Goal: Information Seeking & Learning: Check status

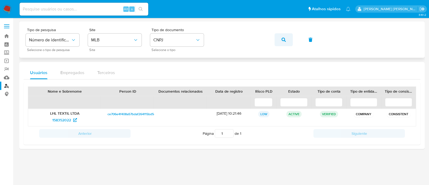
click at [286, 40] on button "button" at bounding box center [284, 39] width 18 height 13
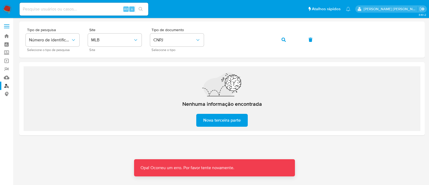
click at [349, 148] on div at bounding box center [222, 91] width 406 height 141
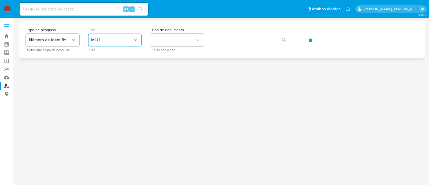
click at [104, 42] on span "MLU" at bounding box center [112, 39] width 42 height 5
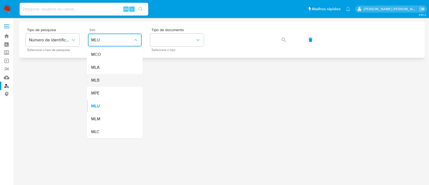
click at [111, 83] on div "MLB" at bounding box center [113, 80] width 44 height 13
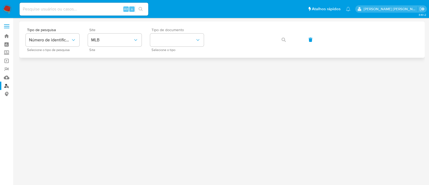
click at [160, 49] on span "Selecione o tipo" at bounding box center [179, 50] width 54 height 3
click at [171, 43] on button "identificationType" at bounding box center [177, 40] width 54 height 13
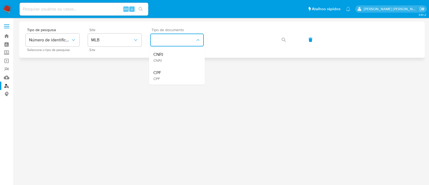
click at [169, 57] on div "CNPJ CNPJ" at bounding box center [175, 57] width 44 height 18
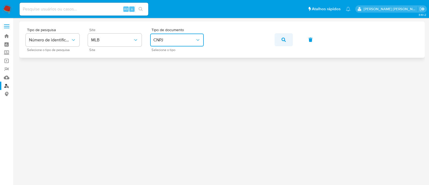
click at [279, 40] on button "button" at bounding box center [284, 39] width 18 height 13
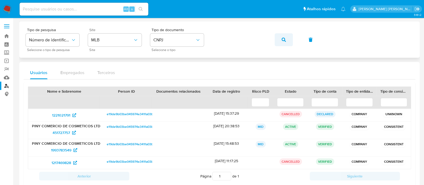
click at [280, 38] on button "button" at bounding box center [284, 39] width 18 height 13
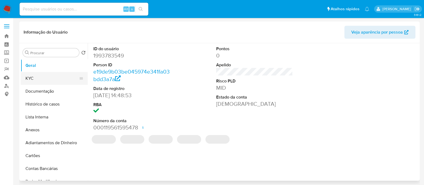
select select "10"
click at [51, 81] on button "KYC" at bounding box center [52, 78] width 63 height 13
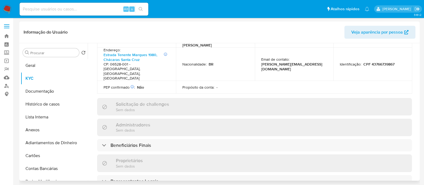
scroll to position [235, 0]
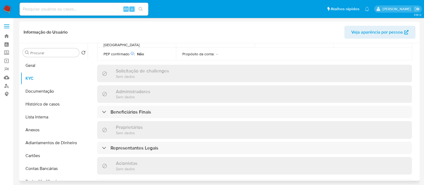
click at [144, 99] on div "Informações da empresa ID do usuário : 1993783549 Nome do comércio : PINY Nome …" at bounding box center [254, 54] width 315 height 441
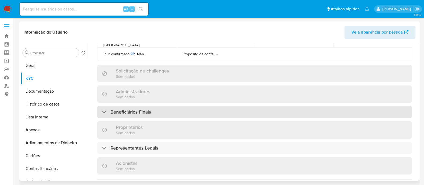
click at [163, 106] on div "Beneficiários Finais" at bounding box center [254, 112] width 315 height 12
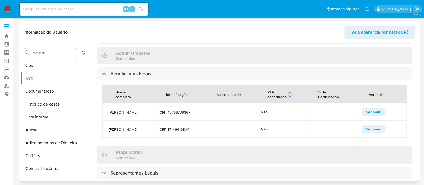
scroll to position [335, 0]
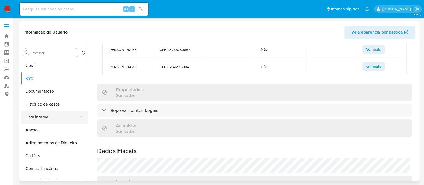
click at [48, 116] on button "Lista Interna" at bounding box center [52, 117] width 63 height 13
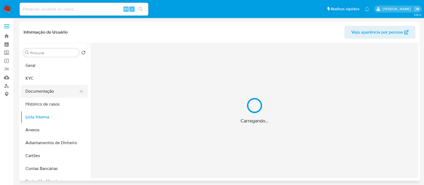
click at [53, 93] on button "Documentação" at bounding box center [52, 91] width 63 height 13
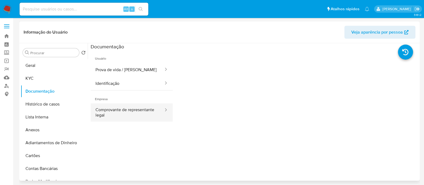
drag, startPoint x: 152, startPoint y: 123, endPoint x: 147, endPoint y: 116, distance: 9.1
click at [151, 123] on ul "Usuário Prova de vida / Selfie Identificação Empresa Comprovante de representan…" at bounding box center [132, 127] width 82 height 155
click at [144, 112] on button "Comprovante de representante legal" at bounding box center [128, 112] width 74 height 18
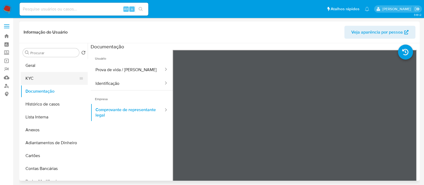
click at [36, 80] on button "KYC" at bounding box center [52, 78] width 63 height 13
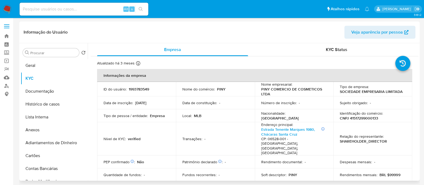
click at [371, 117] on p "CNPJ 41517299000133" at bounding box center [359, 118] width 38 height 5
click at [400, 114] on div "Identificação do comércio : CNPJ 41517299000133" at bounding box center [373, 116] width 66 height 10
click at [361, 117] on p "CNPJ 41517299000133" at bounding box center [359, 118] width 38 height 5
copy p "41517299000133"
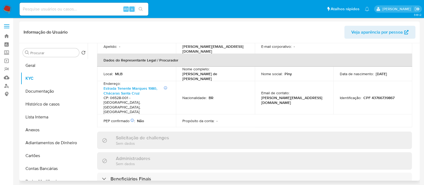
scroll to position [268, 0]
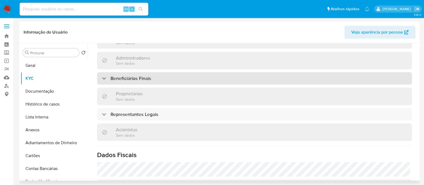
click at [177, 72] on div "Beneficiários Finais" at bounding box center [254, 78] width 315 height 12
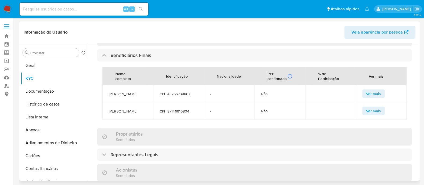
scroll to position [302, 0]
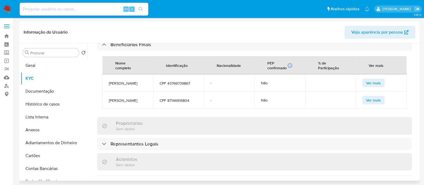
click at [136, 81] on span "LUCAS MATHEUS MACHADO DE CAMPOS PENTEADO" at bounding box center [128, 83] width 38 height 5
click at [127, 81] on span "LUCAS MATHEUS MACHADO DE CAMPOS PENTEADO" at bounding box center [128, 83] width 38 height 5
copy span "LUCAS MATHEUS MACHADO DE CAMPOS PENTEADO"
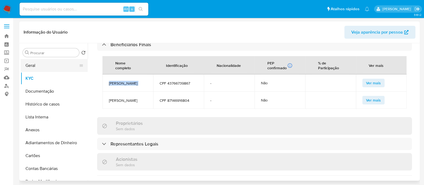
click at [34, 68] on button "Geral" at bounding box center [52, 65] width 63 height 13
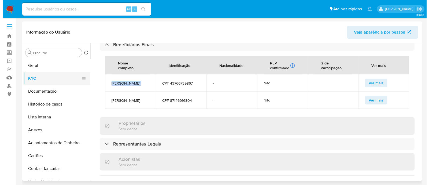
scroll to position [0, 0]
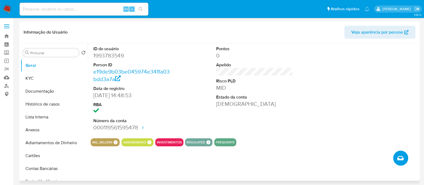
click at [398, 157] on icon "Criar caso manual" at bounding box center [400, 158] width 6 height 6
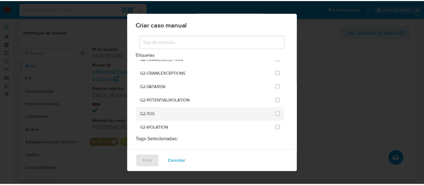
scroll to position [436, 0]
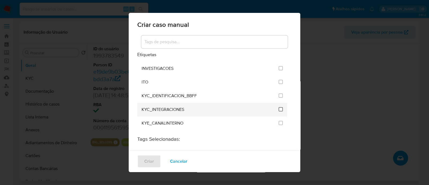
click at [279, 107] on input "2093" at bounding box center [281, 109] width 4 height 4
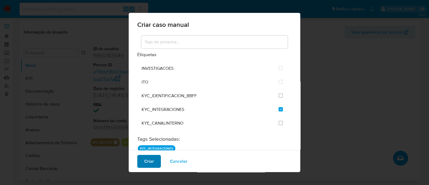
click at [156, 164] on button "Criar" at bounding box center [149, 161] width 24 height 13
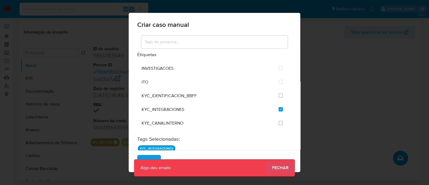
click at [281, 168] on span "Fechar" at bounding box center [280, 168] width 17 height 0
checkbox input "false"
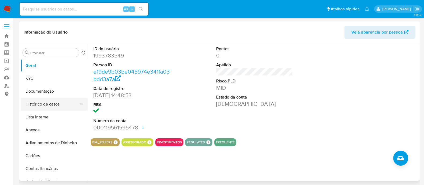
click at [36, 102] on button "Histórico de casos" at bounding box center [52, 104] width 63 height 13
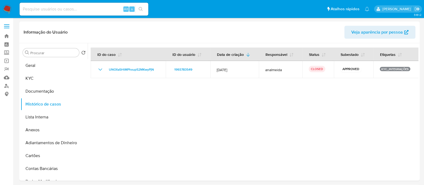
click at [127, 116] on div at bounding box center [253, 111] width 331 height 137
click at [47, 80] on button "KYC" at bounding box center [52, 78] width 63 height 13
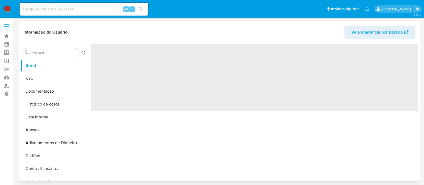
select select "10"
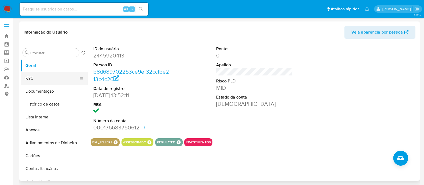
click at [48, 73] on button "KYC" at bounding box center [52, 78] width 63 height 13
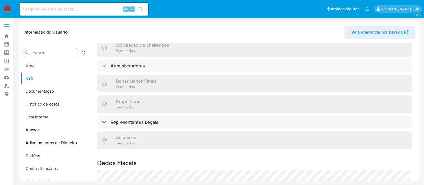
scroll to position [249, 0]
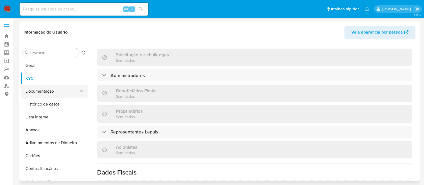
click at [42, 90] on button "Documentação" at bounding box center [52, 91] width 63 height 13
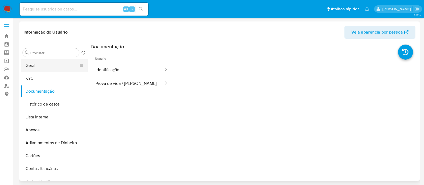
click at [52, 70] on button "Geral" at bounding box center [52, 65] width 63 height 13
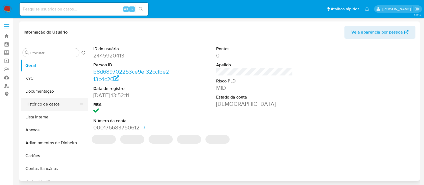
click at [62, 105] on button "Histórico de casos" at bounding box center [52, 104] width 63 height 13
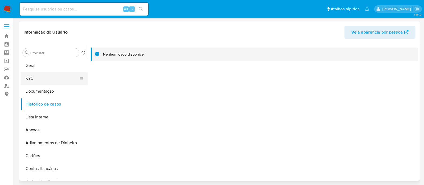
click at [34, 80] on button "KYC" at bounding box center [52, 78] width 63 height 13
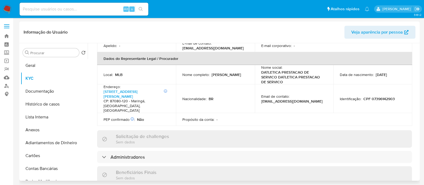
scroll to position [302, 0]
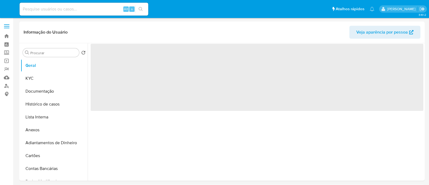
select select "10"
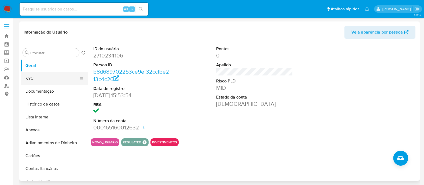
click at [48, 78] on button "KYC" at bounding box center [52, 78] width 63 height 13
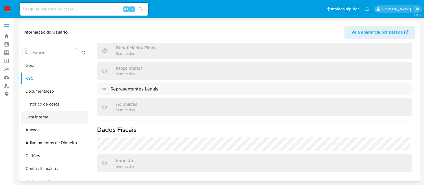
scroll to position [283, 0]
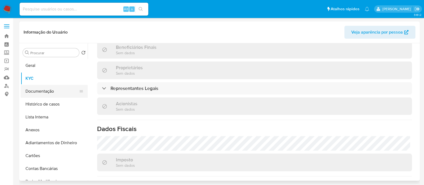
click at [57, 89] on button "Documentação" at bounding box center [52, 91] width 63 height 13
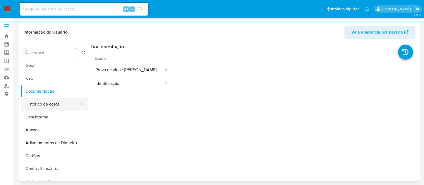
click at [40, 101] on button "Histórico de casos" at bounding box center [52, 104] width 63 height 13
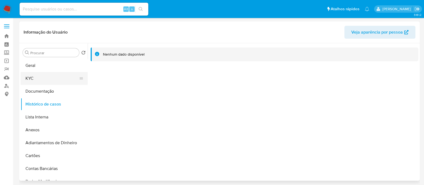
click at [25, 79] on button "KYC" at bounding box center [52, 78] width 63 height 13
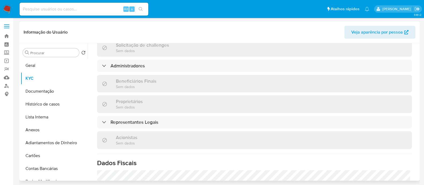
scroll to position [283, 0]
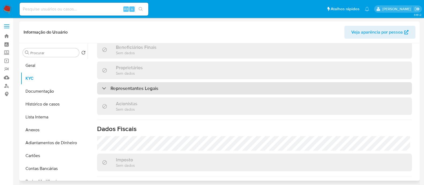
click at [181, 93] on div "Representantes Legais" at bounding box center [254, 88] width 315 height 12
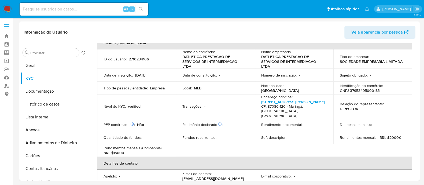
scroll to position [0, 0]
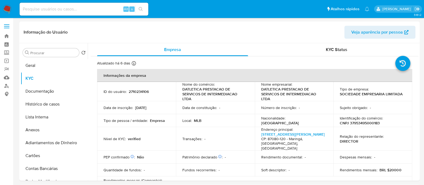
click at [356, 124] on p "CNPJ 37953495000183" at bounding box center [360, 122] width 40 height 5
copy p "37953495000183"
